Goal: Find specific page/section: Find specific page/section

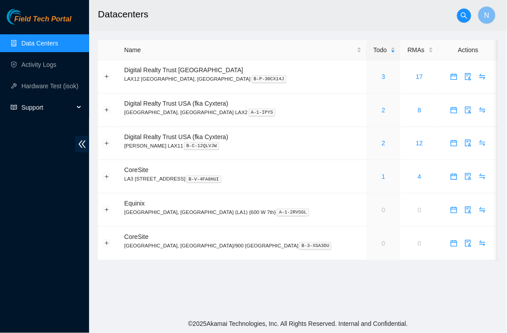
click at [40, 106] on span "Support" at bounding box center [47, 107] width 53 height 18
click at [382, 179] on link "1" at bounding box center [384, 176] width 4 height 7
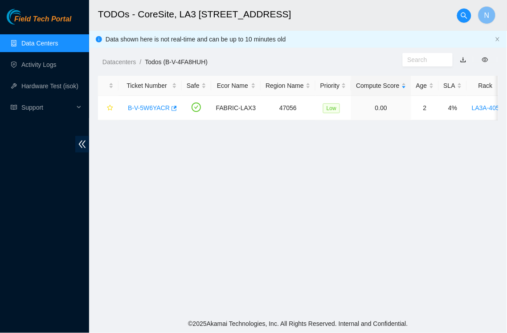
click at [51, 41] on link "Data Centers" at bounding box center [39, 43] width 37 height 7
